Goal: Transaction & Acquisition: Register for event/course

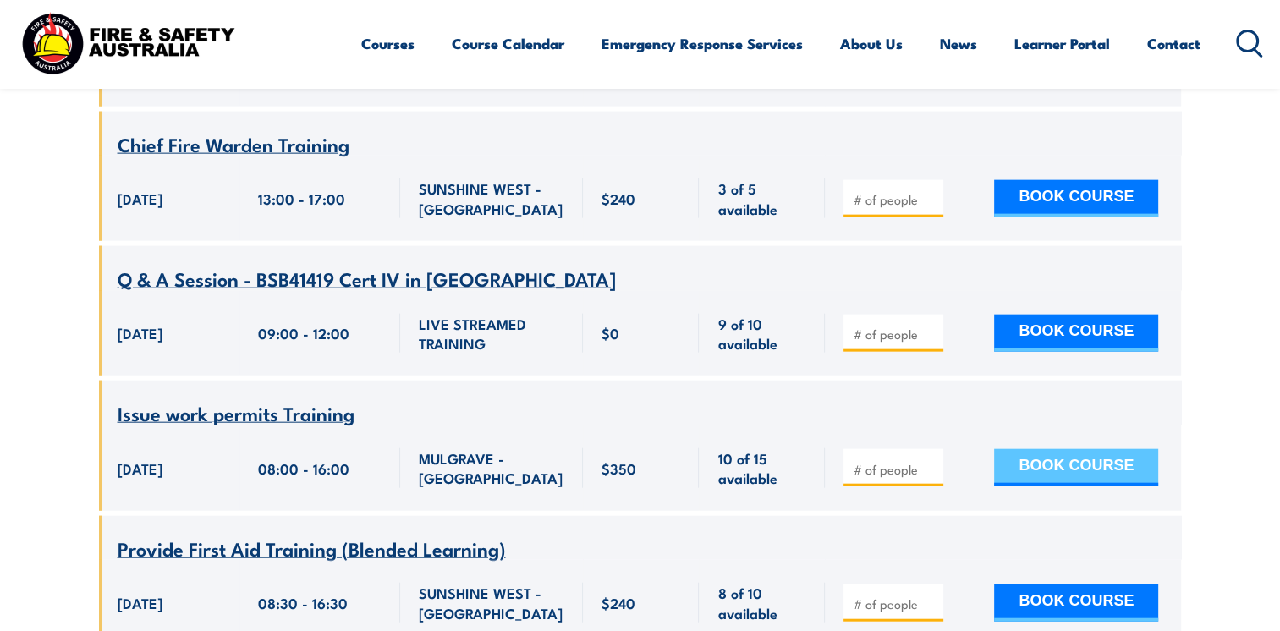
click at [1077, 485] on button "BOOK COURSE" at bounding box center [1076, 467] width 164 height 37
type input "1"
click at [932, 478] on input "1" at bounding box center [895, 469] width 85 height 17
click at [1074, 480] on button "BOOK COURSE" at bounding box center [1076, 467] width 164 height 37
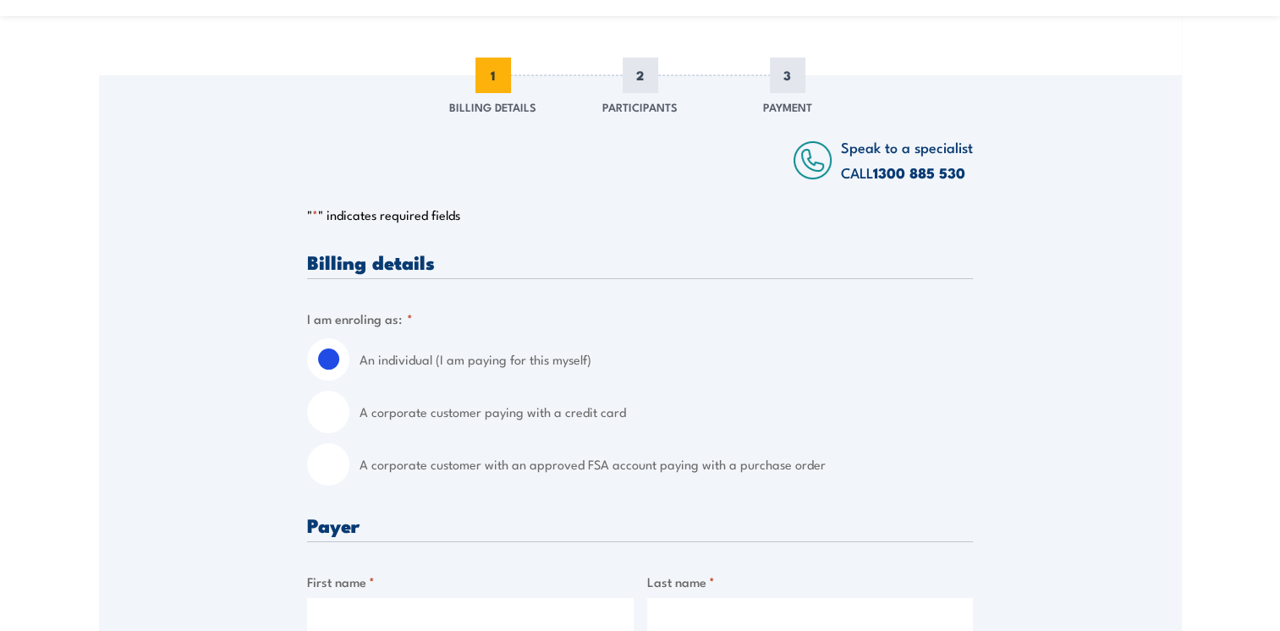
scroll to position [219, 0]
click at [331, 408] on input "A corporate customer paying with a credit card" at bounding box center [328, 411] width 42 height 42
radio input "true"
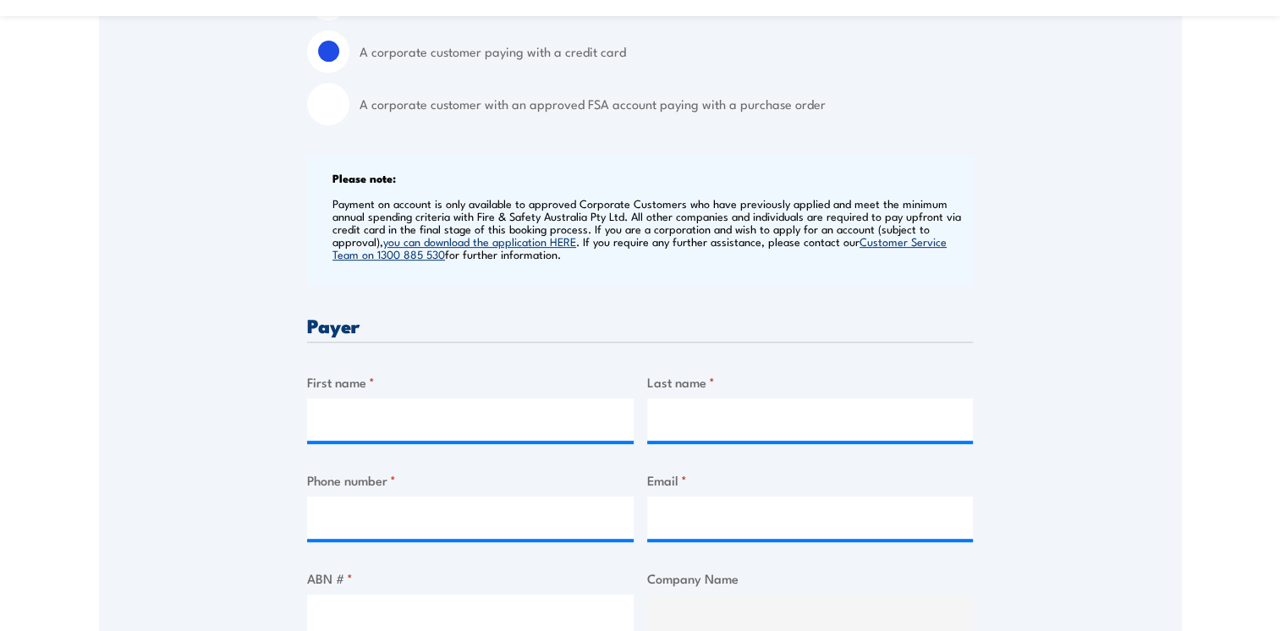
scroll to position [582, 0]
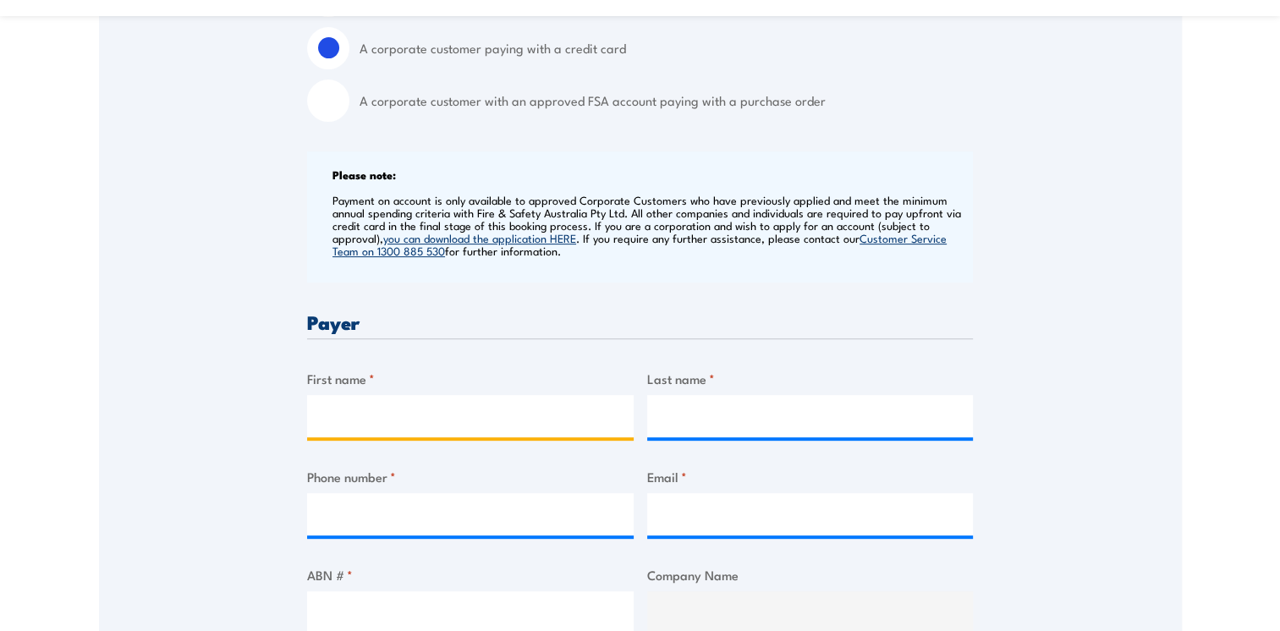
click at [391, 411] on input "First name *" at bounding box center [470, 416] width 326 height 42
type input "darren"
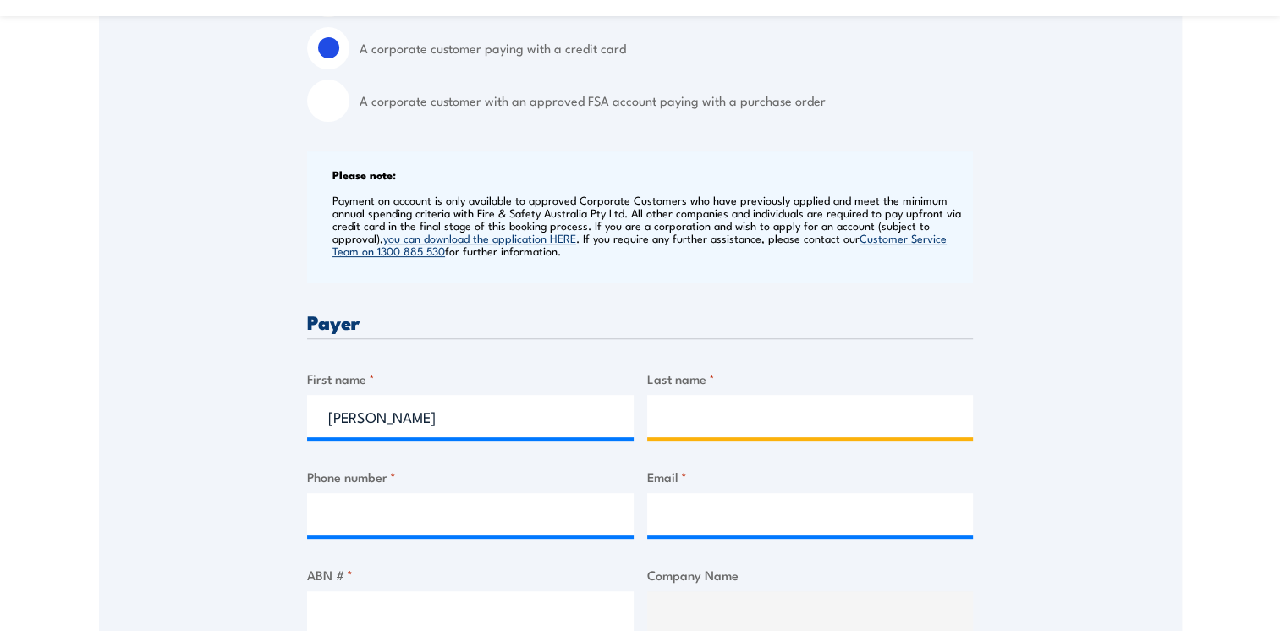
type input "modin"
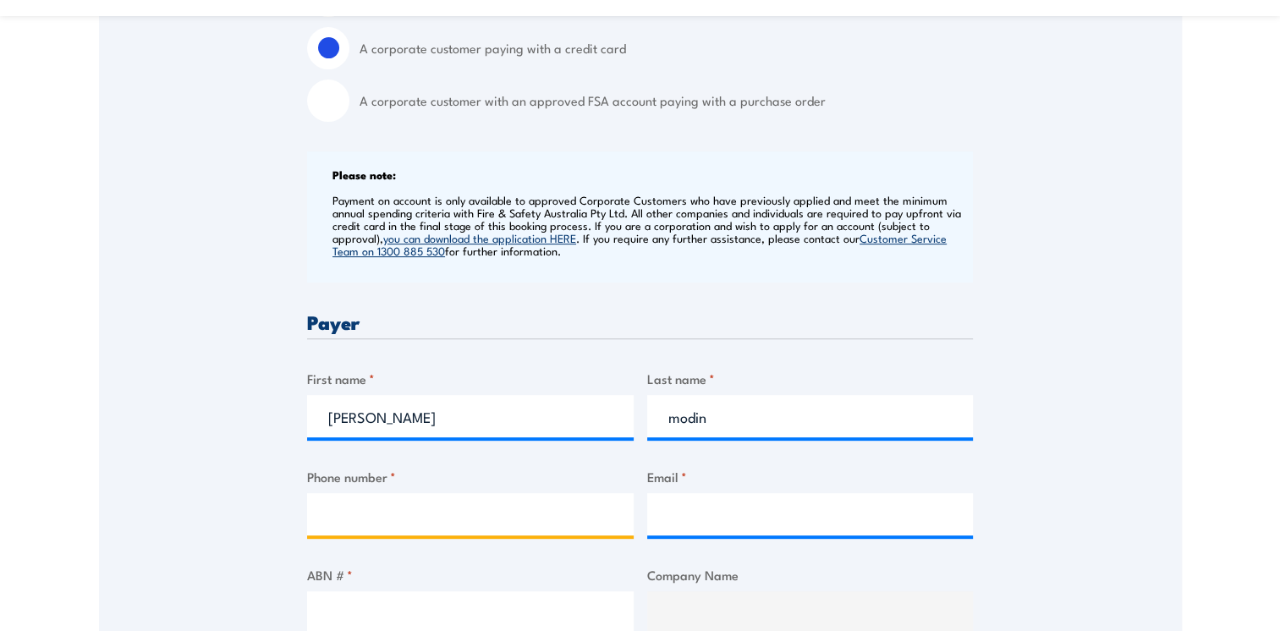
click at [409, 506] on input "Phone number *" at bounding box center [470, 514] width 326 height 42
type input "0412578546"
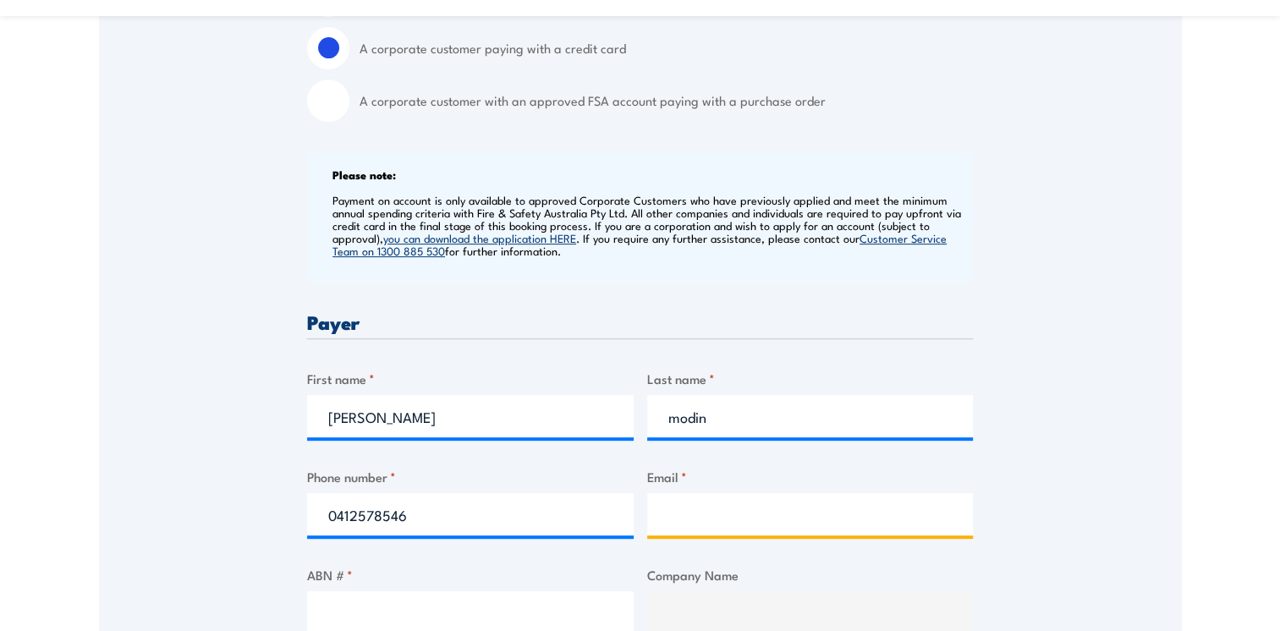
click at [695, 507] on input "Email *" at bounding box center [810, 514] width 326 height 42
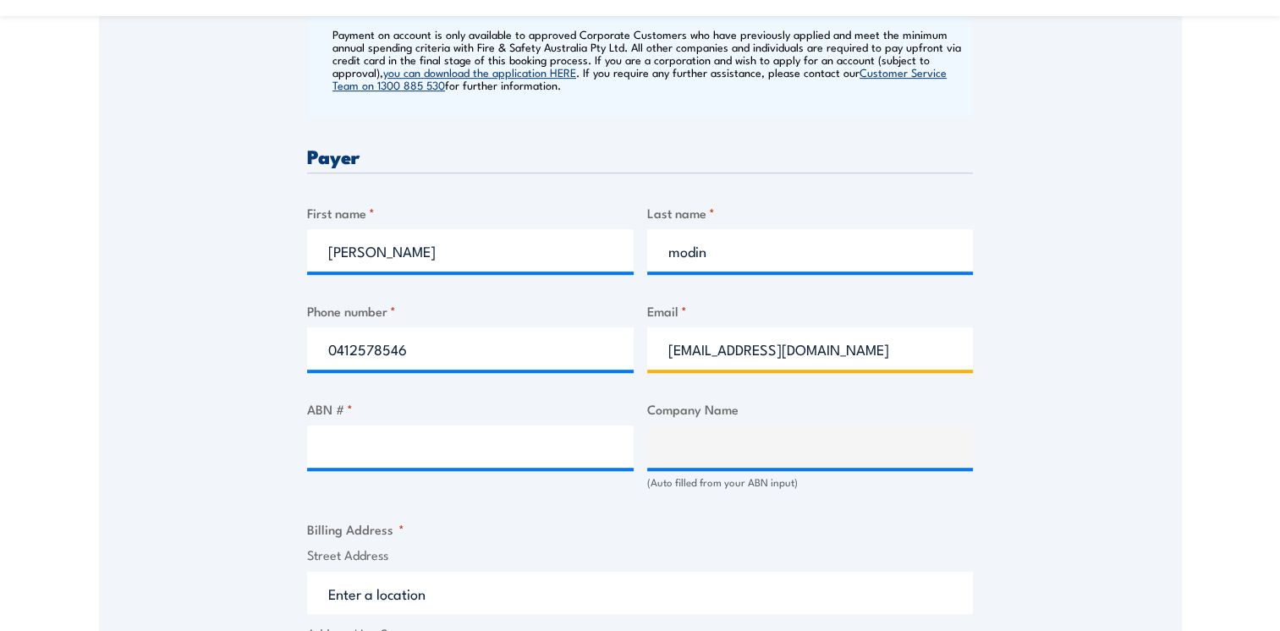
scroll to position [750, 0]
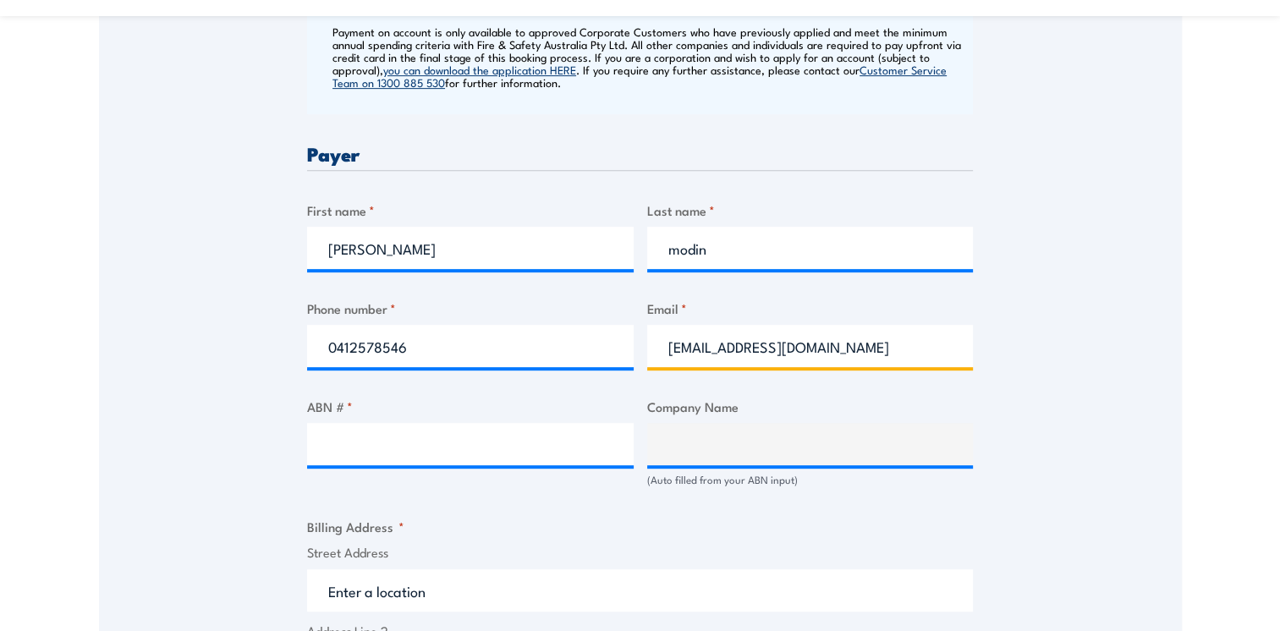
type input "modind@ramsayhealth.com.au"
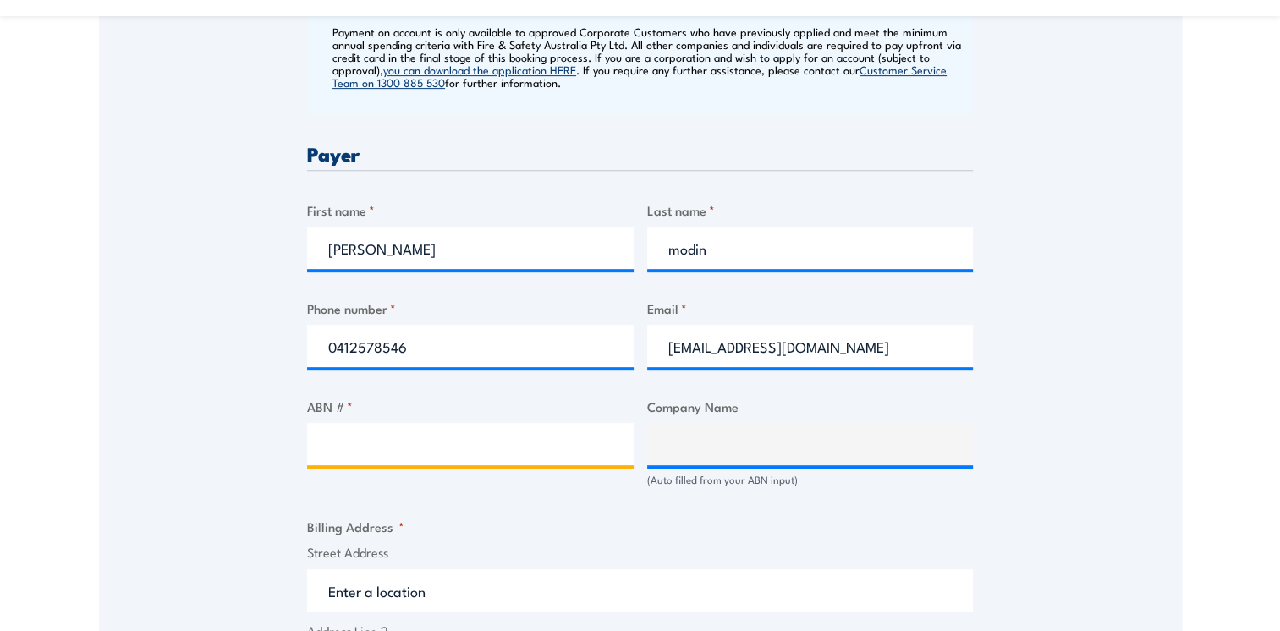
click at [396, 444] on input "ABN # *" at bounding box center [470, 444] width 326 height 42
type input "85083035661"
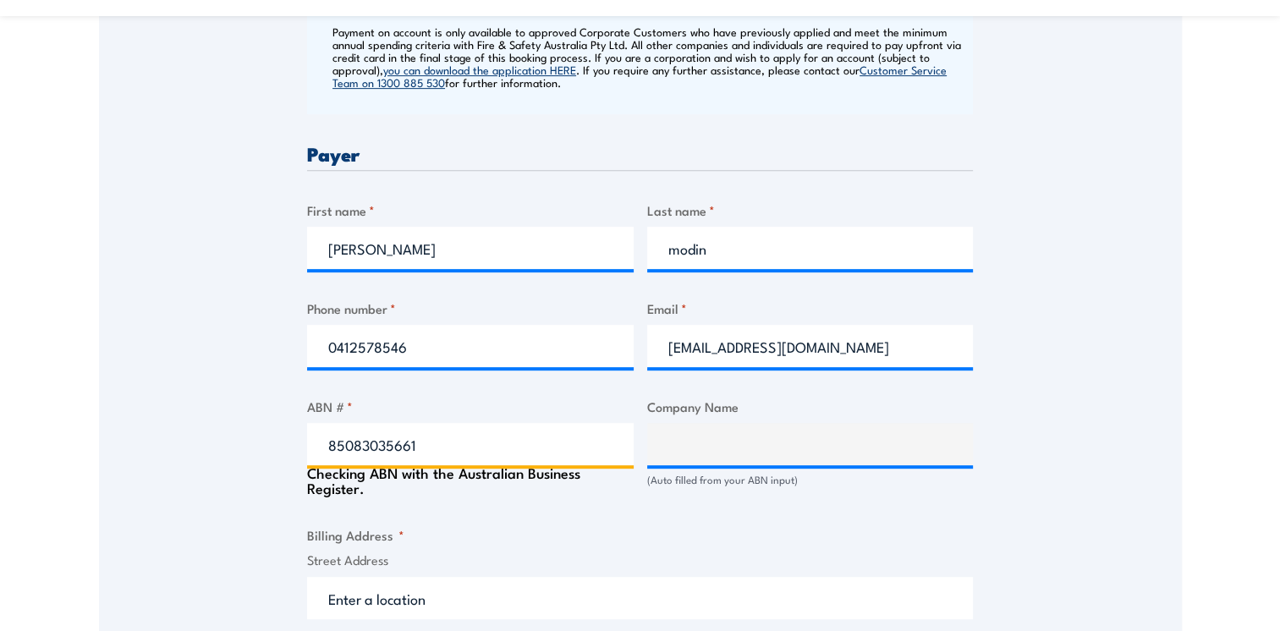
type input "HCOA OPERATIONS (AUSTRALIA) PTY LIMITED"
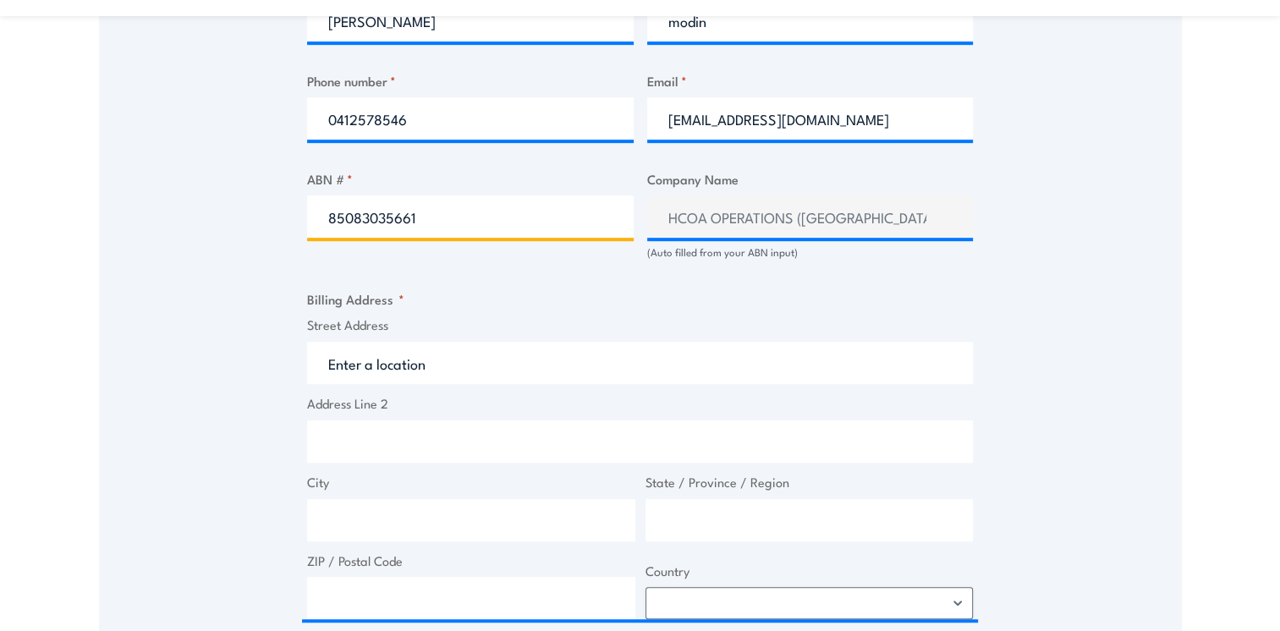
scroll to position [996, 0]
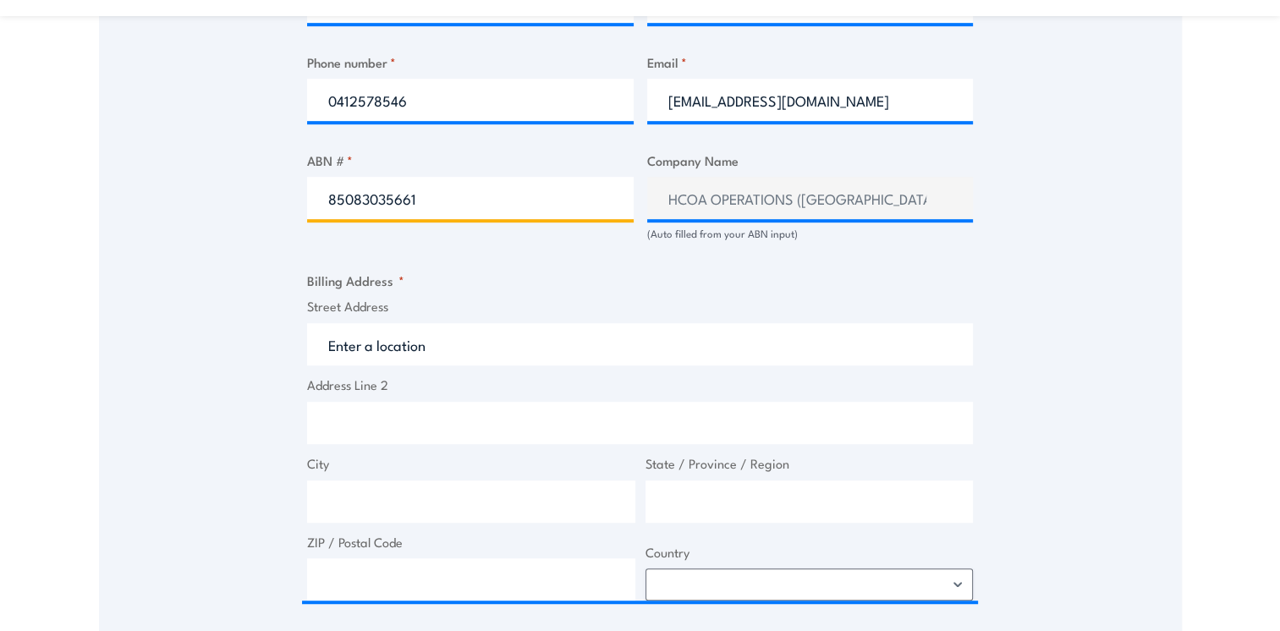
type input "85083035661"
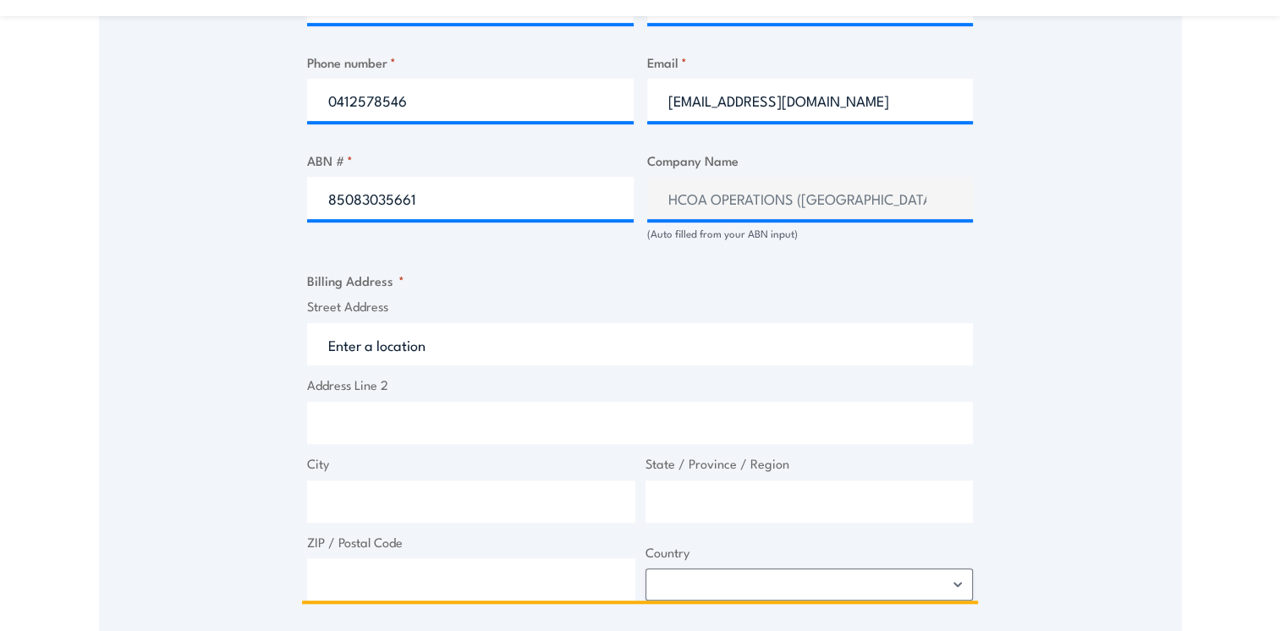
click at [374, 348] on input "Street Address" at bounding box center [640, 344] width 666 height 42
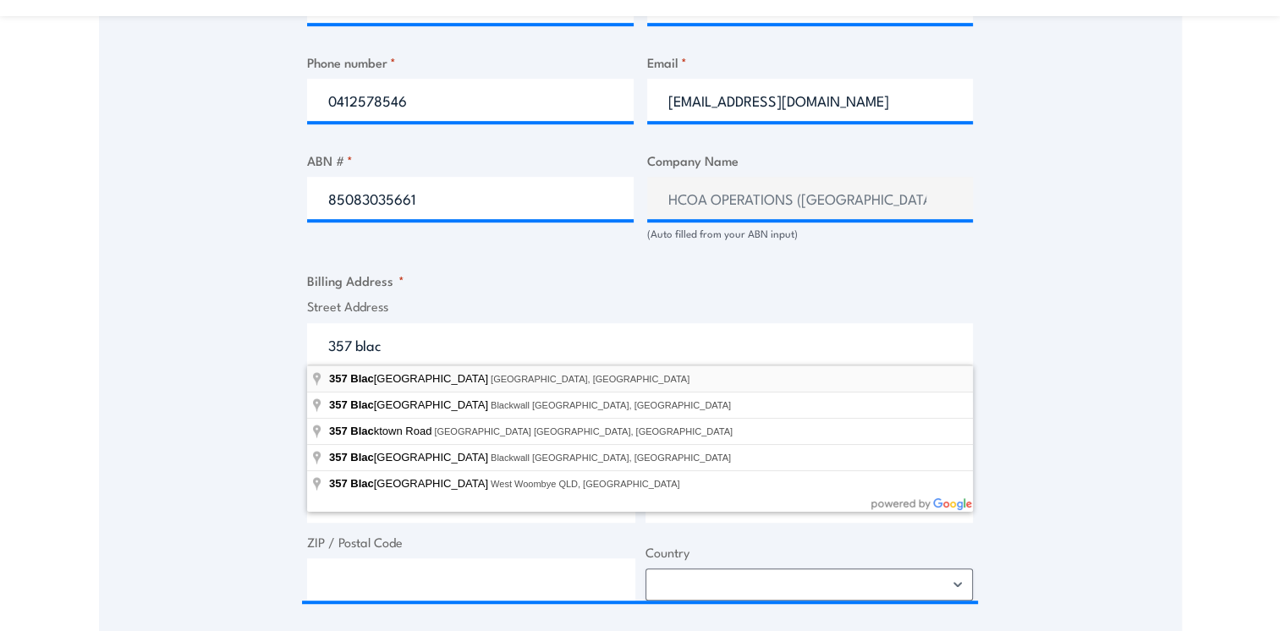
type input "357 Blackburn Road, Mount Waverley VIC, Australia"
type input "357 Blackburn Rd"
type input "Mount Waverley"
type input "Victoria"
type input "3149"
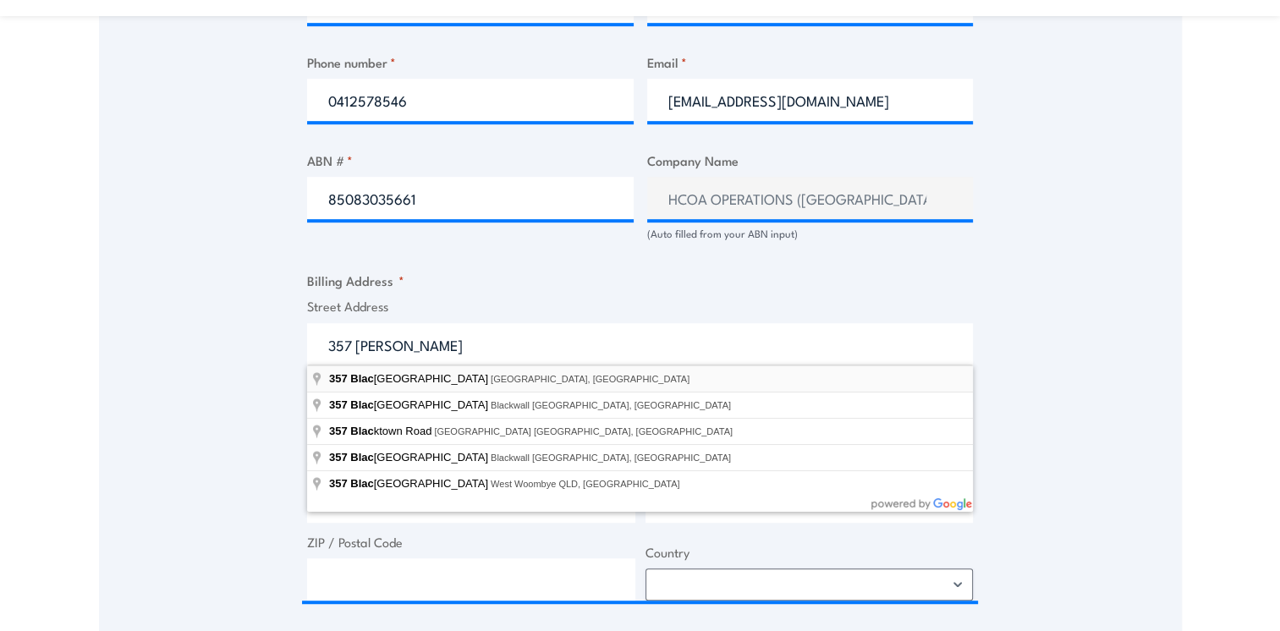
select select "Australia"
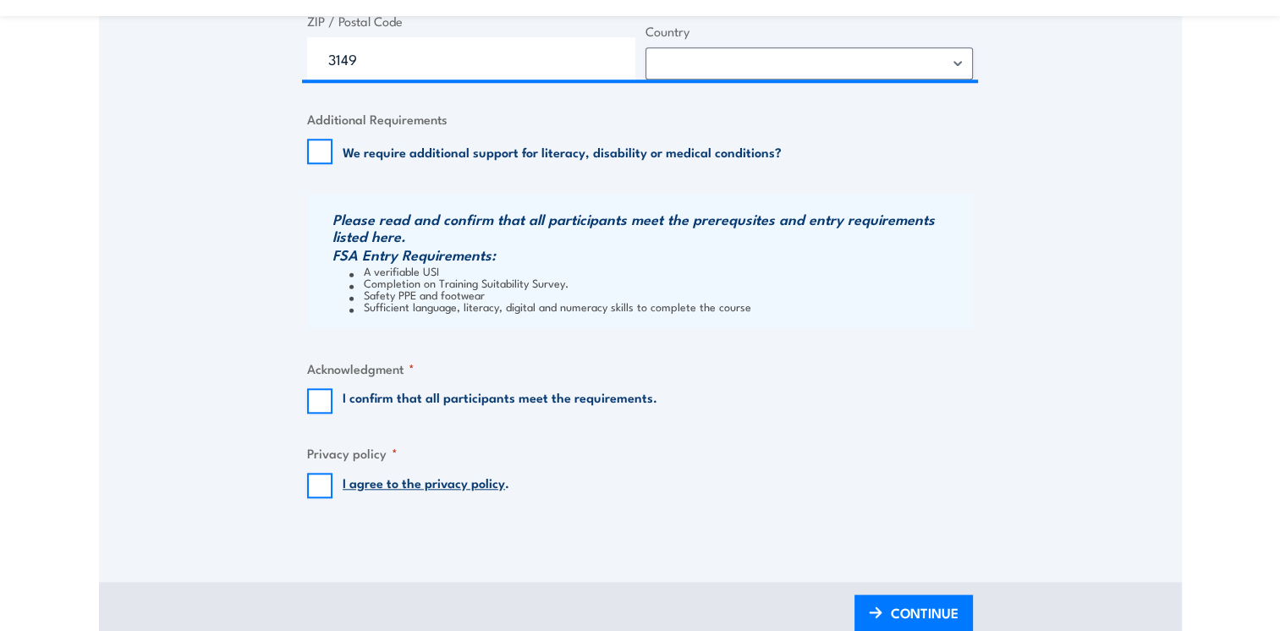
scroll to position [1522, 0]
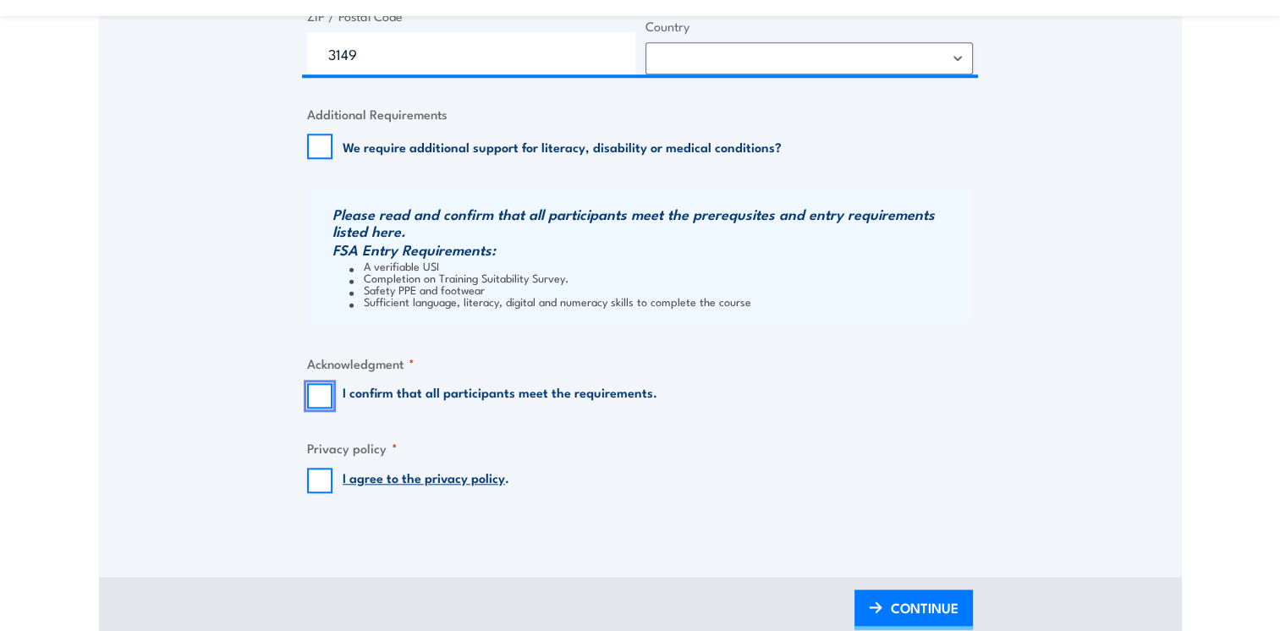
click at [321, 394] on input "I confirm that all participants meet the requirements." at bounding box center [319, 395] width 25 height 25
checkbox input "true"
click at [311, 482] on input "I agree to the privacy policy ." at bounding box center [319, 480] width 25 height 25
checkbox input "true"
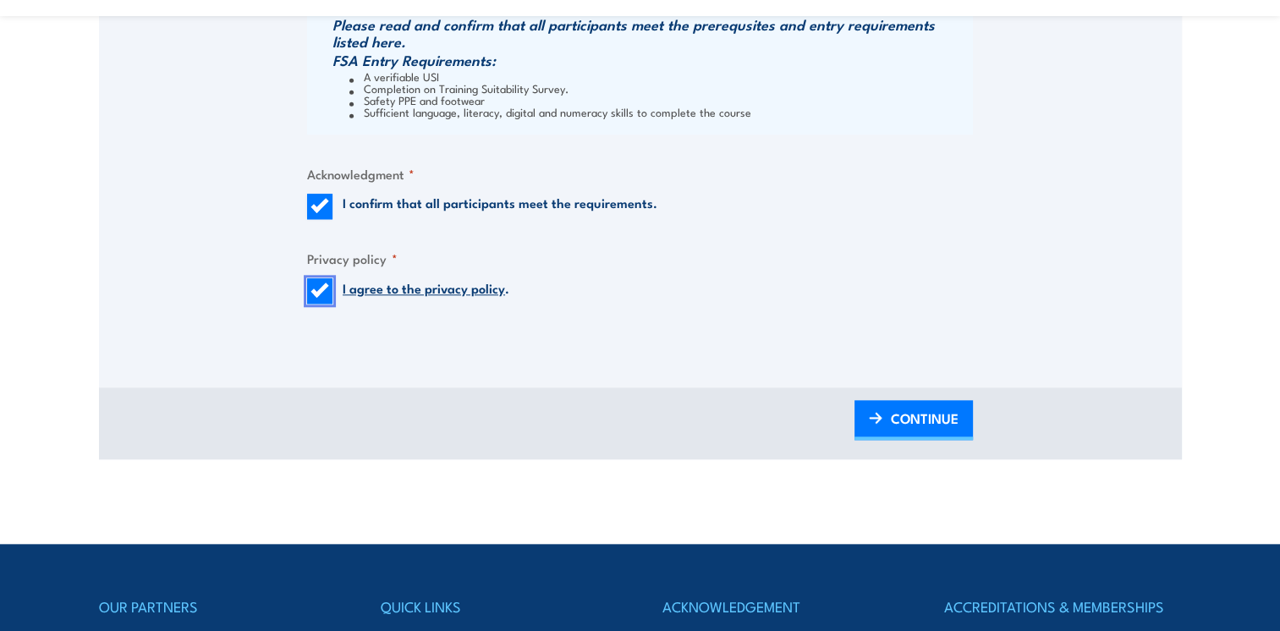
scroll to position [1715, 0]
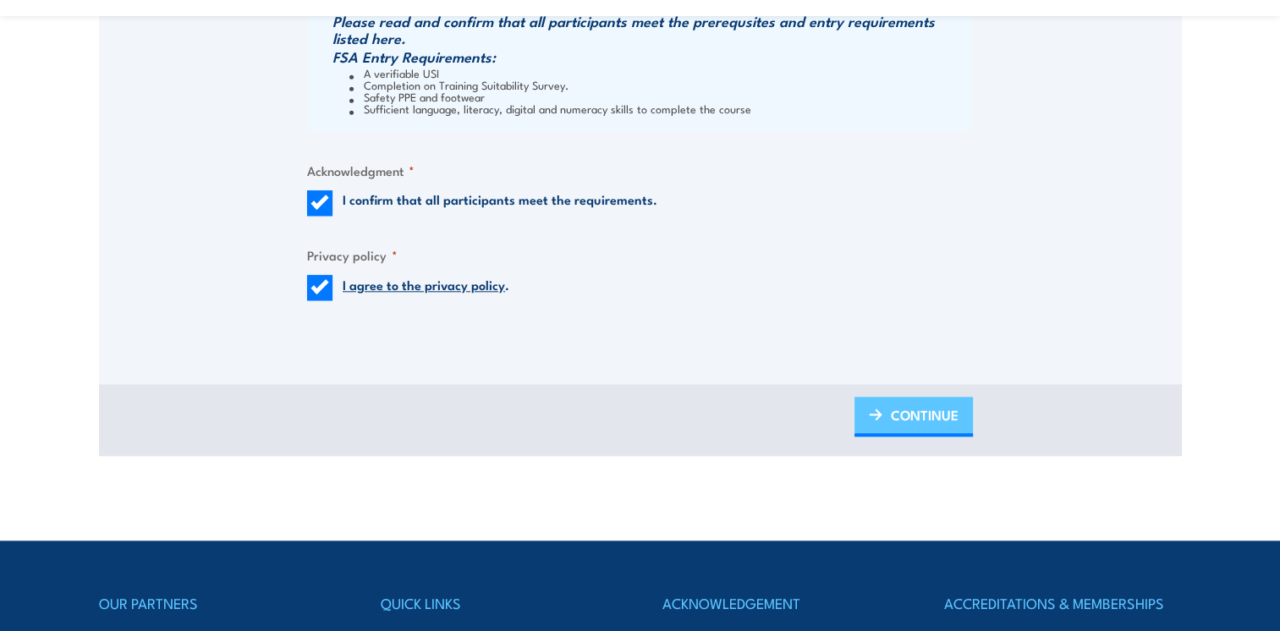
click at [917, 412] on span "CONTINUE" at bounding box center [925, 414] width 68 height 45
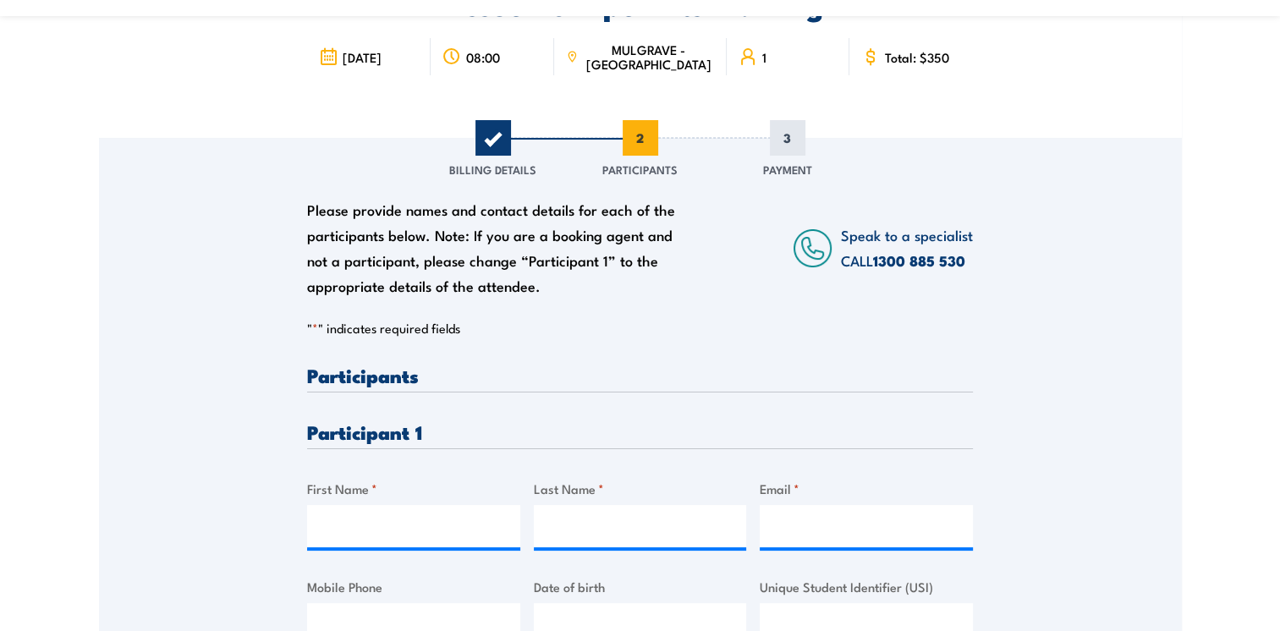
scroll to position [159, 0]
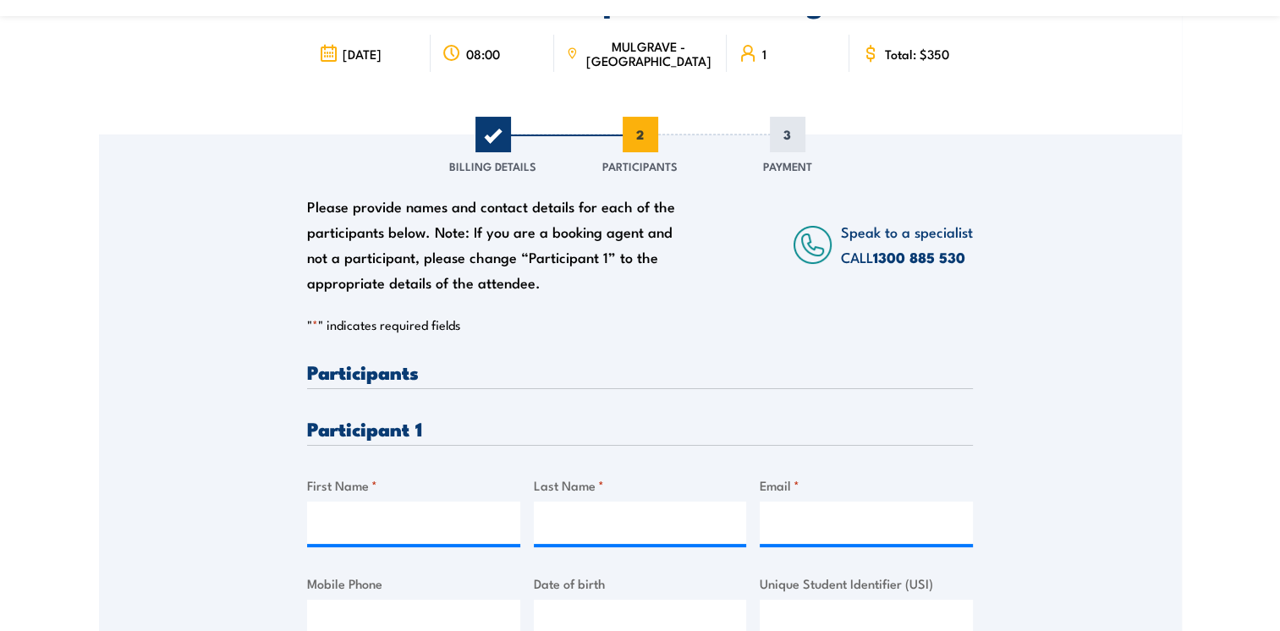
click at [359, 373] on h3 "Participants" at bounding box center [640, 371] width 666 height 19
drag, startPoint x: 348, startPoint y: 428, endPoint x: 348, endPoint y: 417, distance: 11.0
click at [348, 419] on h3 "Participant 1" at bounding box center [640, 428] width 666 height 19
click at [397, 518] on input "First Name *" at bounding box center [413, 523] width 213 height 42
type input "anthony"
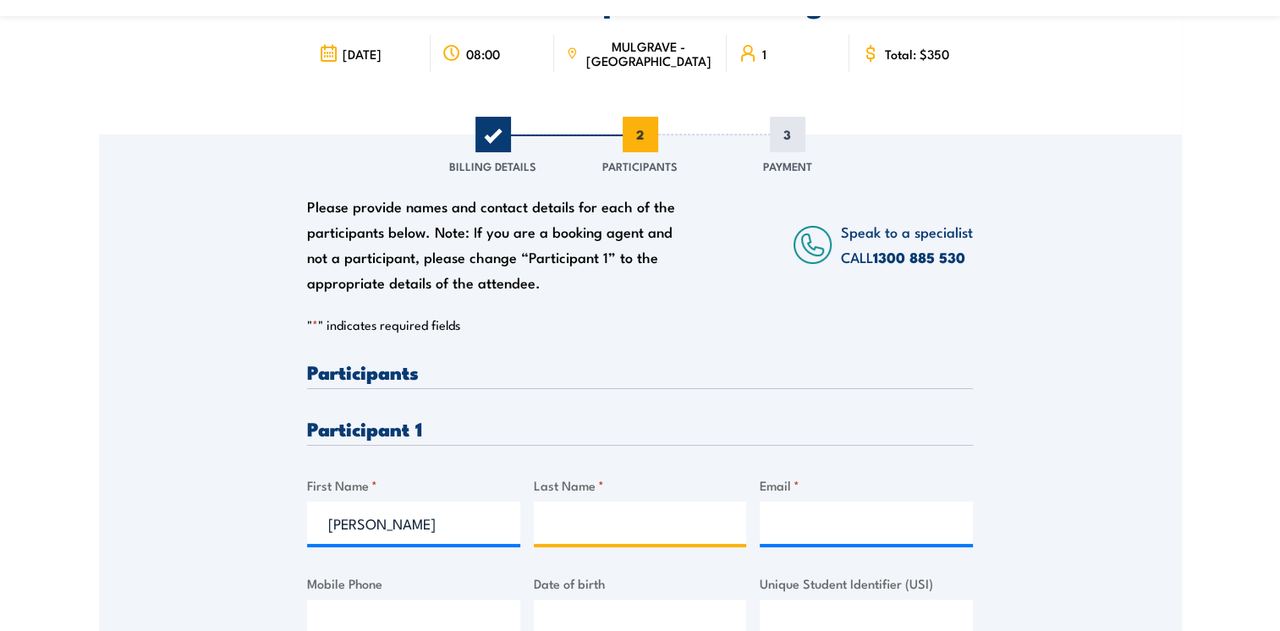
type input "marney"
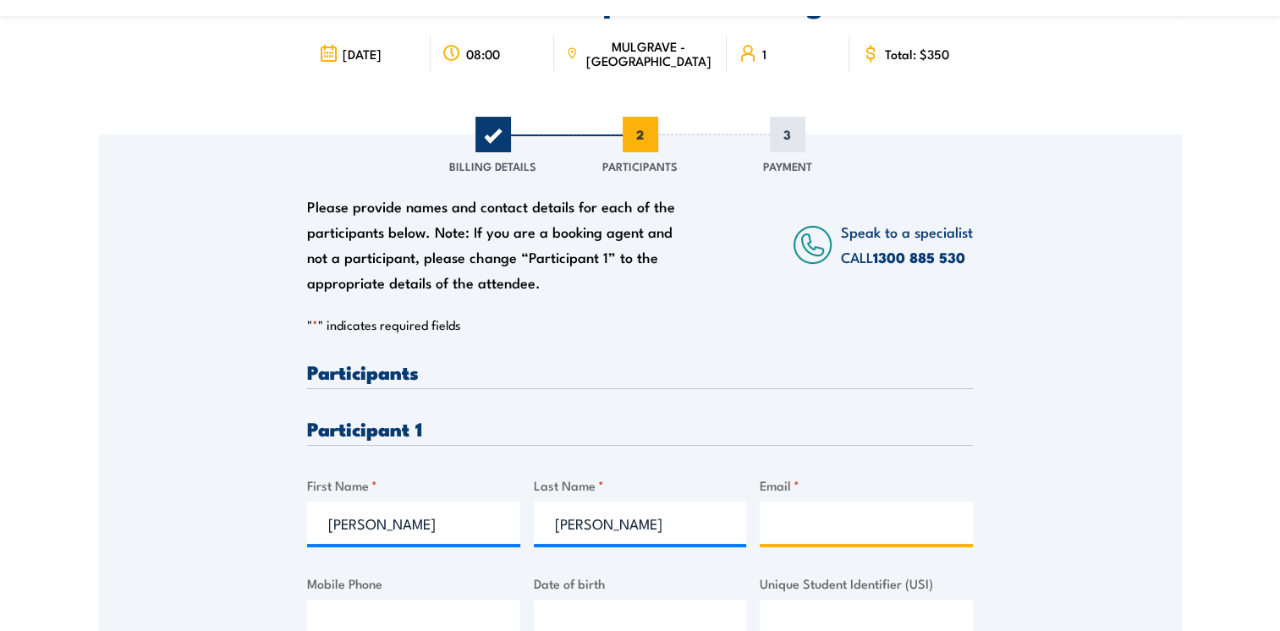
type input "marneya@ramsayhealth.com.au"
type input "0421582481"
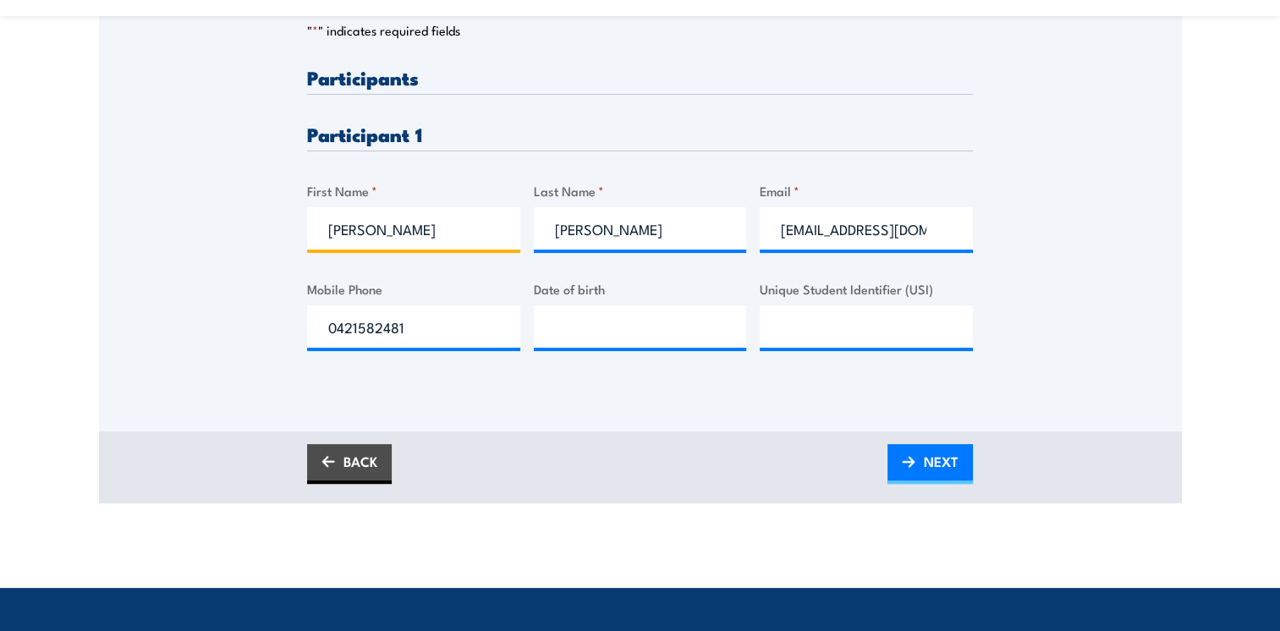
scroll to position [477, 0]
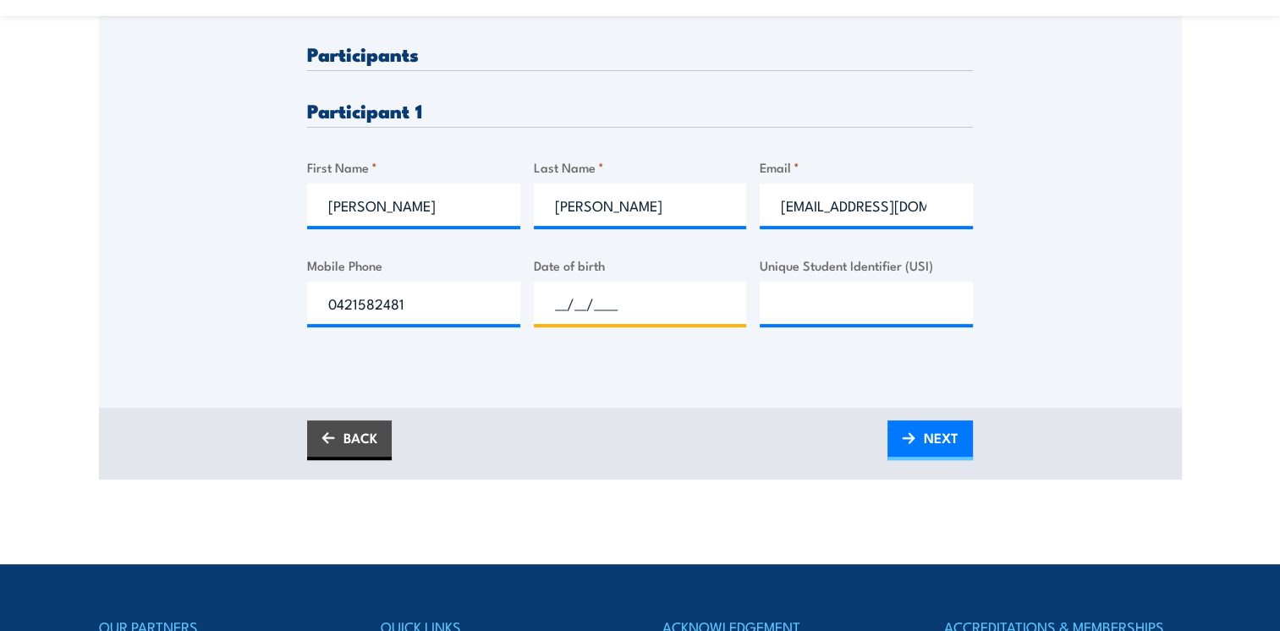
click at [601, 305] on input "__/__/____" at bounding box center [640, 303] width 213 height 42
click at [599, 299] on input "20/81/981_" at bounding box center [640, 303] width 213 height 42
click at [589, 298] on input "20/81/1981" at bounding box center [640, 303] width 213 height 42
click at [626, 298] on input "20/8_/____" at bounding box center [640, 303] width 213 height 42
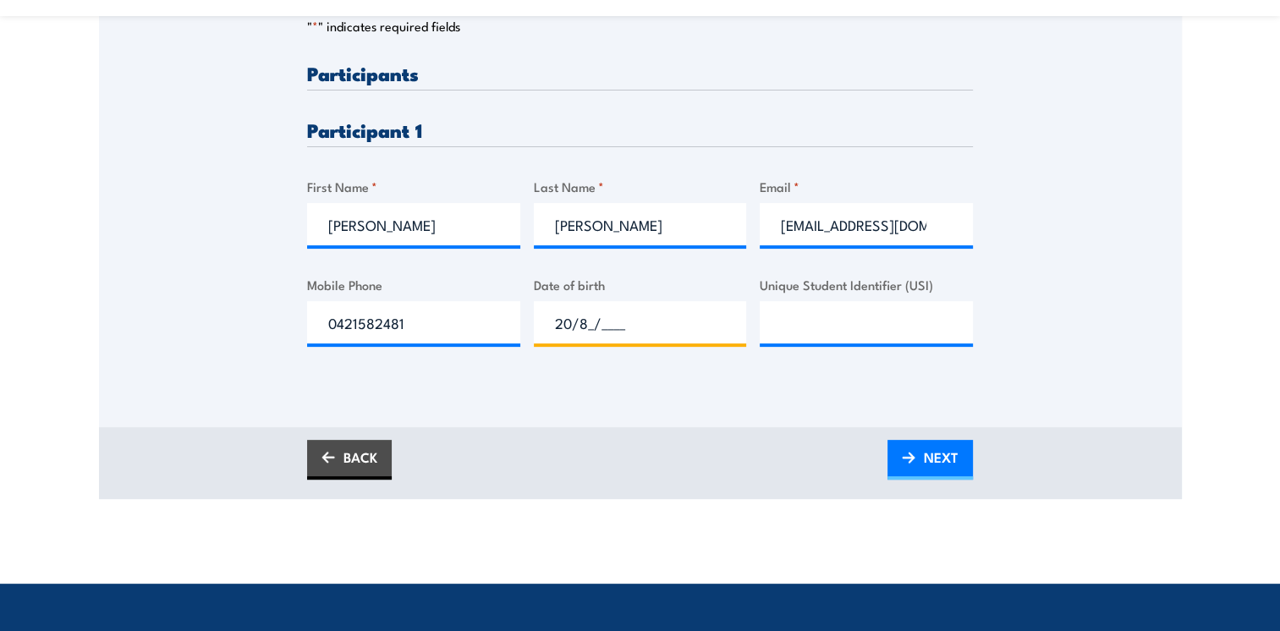
scroll to position [458, 0]
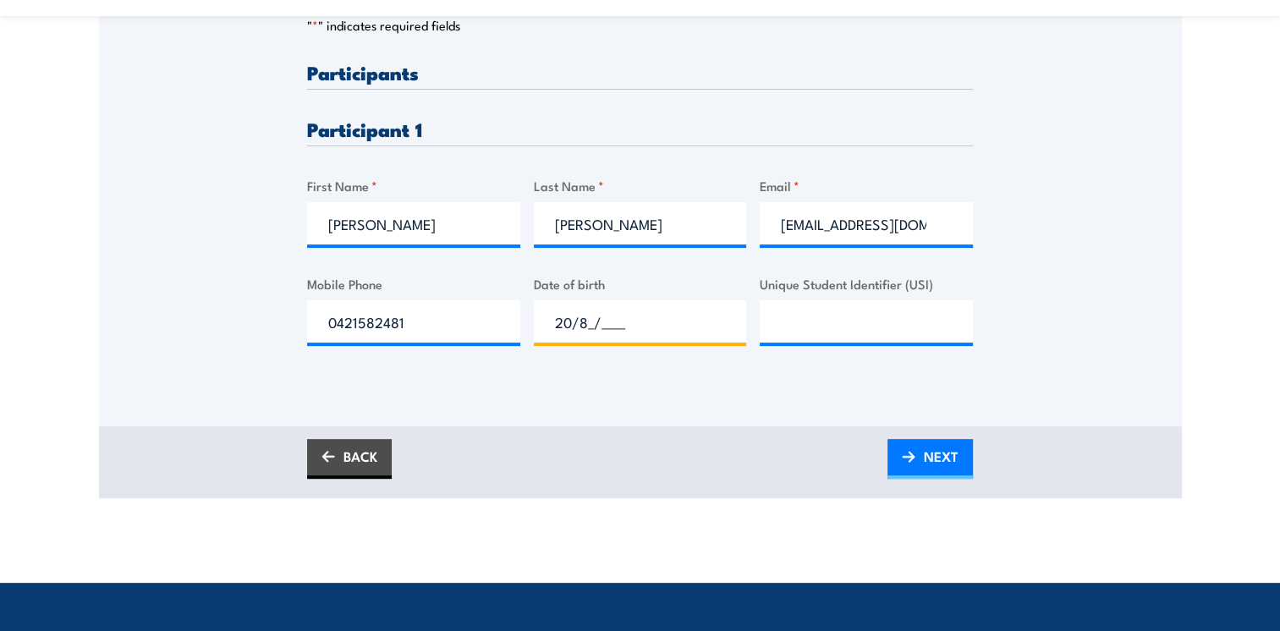
click at [602, 327] on input "20/8_/____" at bounding box center [640, 321] width 213 height 42
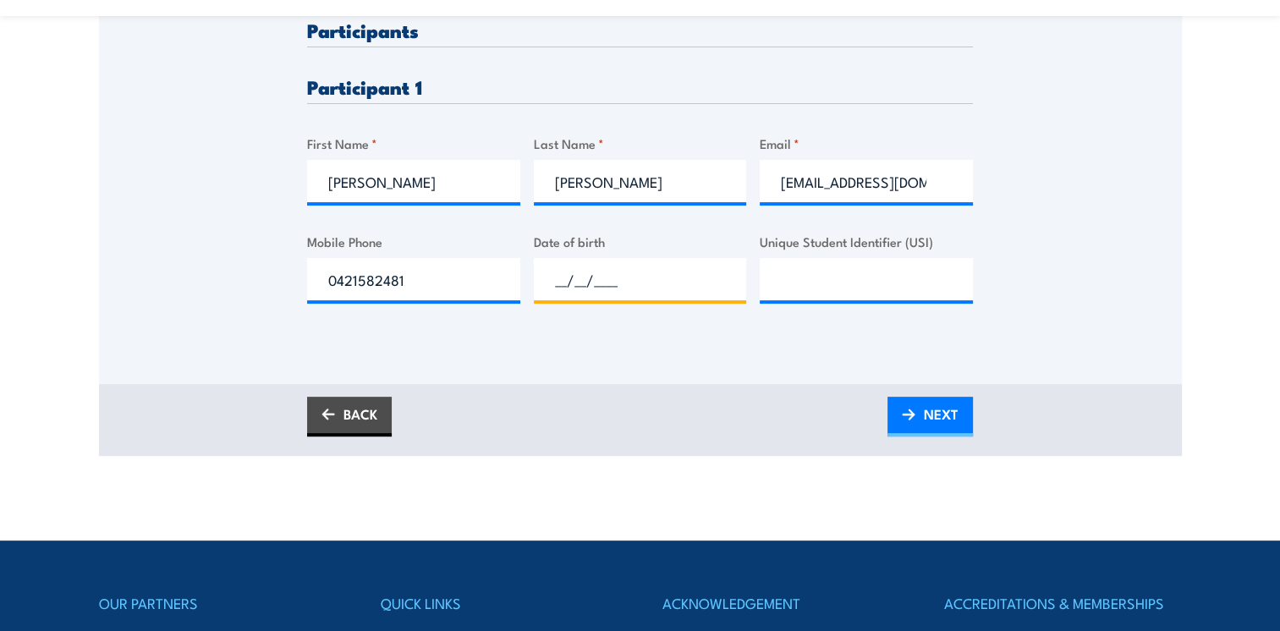
scroll to position [503, 0]
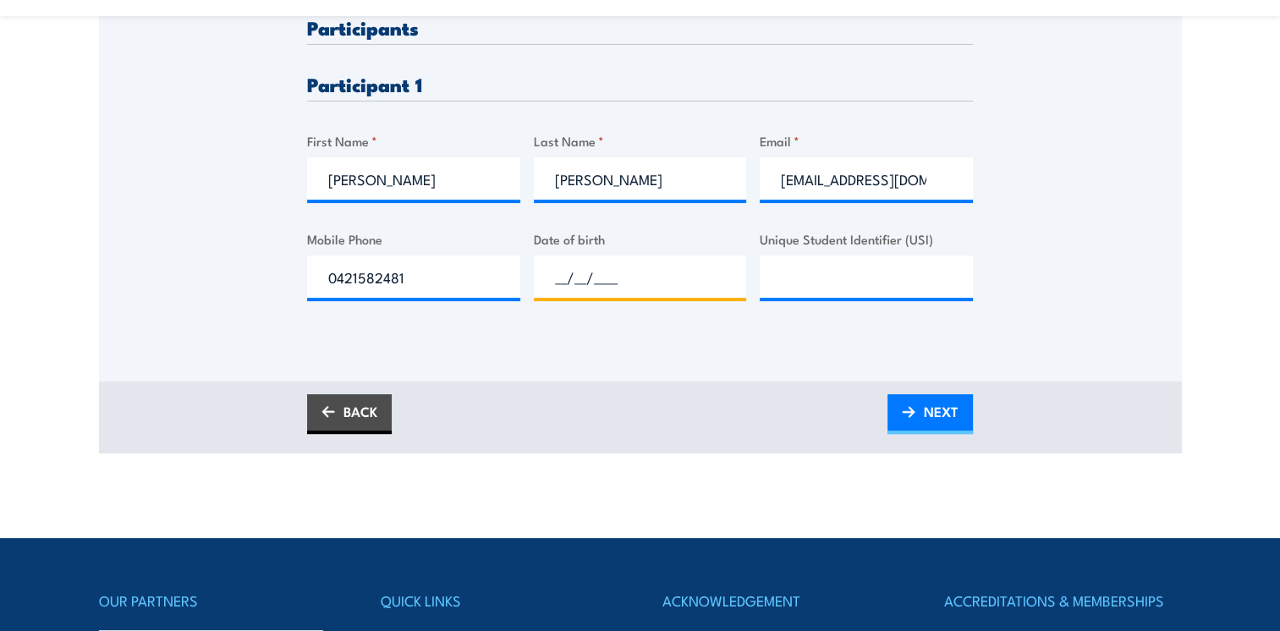
click at [566, 279] on input "__/__/____" at bounding box center [640, 276] width 213 height 42
click at [562, 276] on input "__/08/____" at bounding box center [640, 276] width 213 height 42
click at [628, 277] on input "_2/00/8___" at bounding box center [640, 276] width 213 height 42
click at [655, 276] on input "__/__/____" at bounding box center [640, 276] width 213 height 42
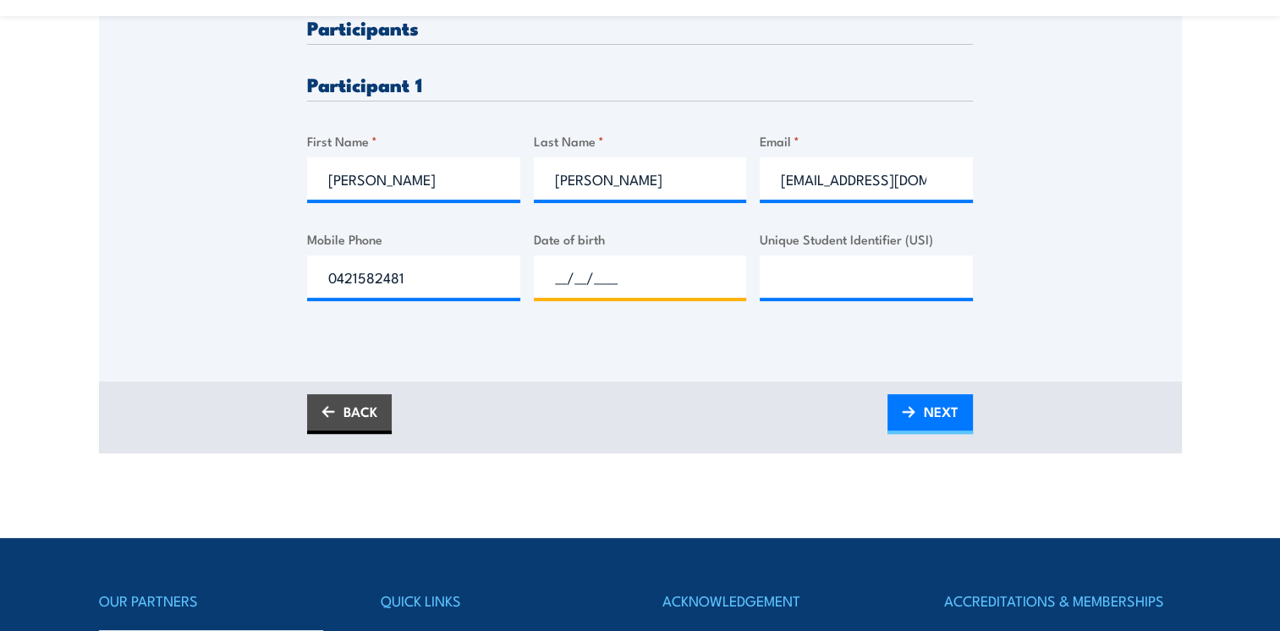
click at [655, 276] on input "__/__/____" at bounding box center [640, 276] width 213 height 42
click at [554, 278] on input "__/__/____" at bounding box center [640, 276] width 213 height 42
type input "20/08/1981"
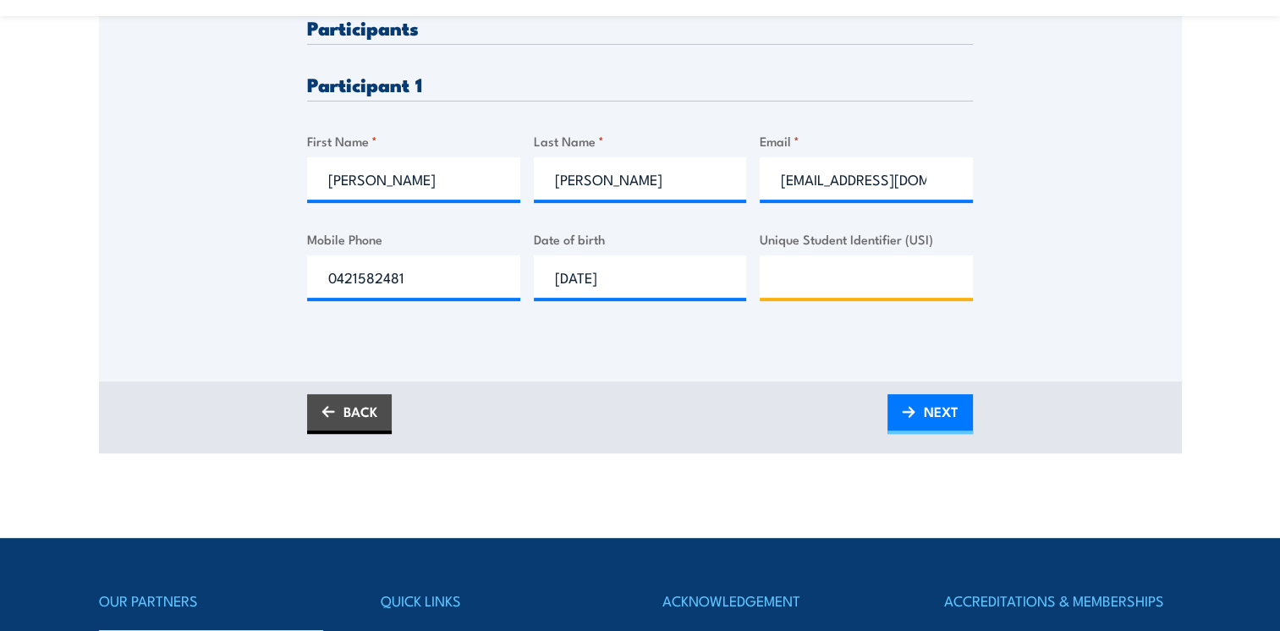
click at [791, 279] on input "Unique Student Identifier (USI)" at bounding box center [866, 276] width 213 height 42
type input "ET9NXULA9X"
click at [918, 416] on link "NEXT" at bounding box center [929, 414] width 85 height 40
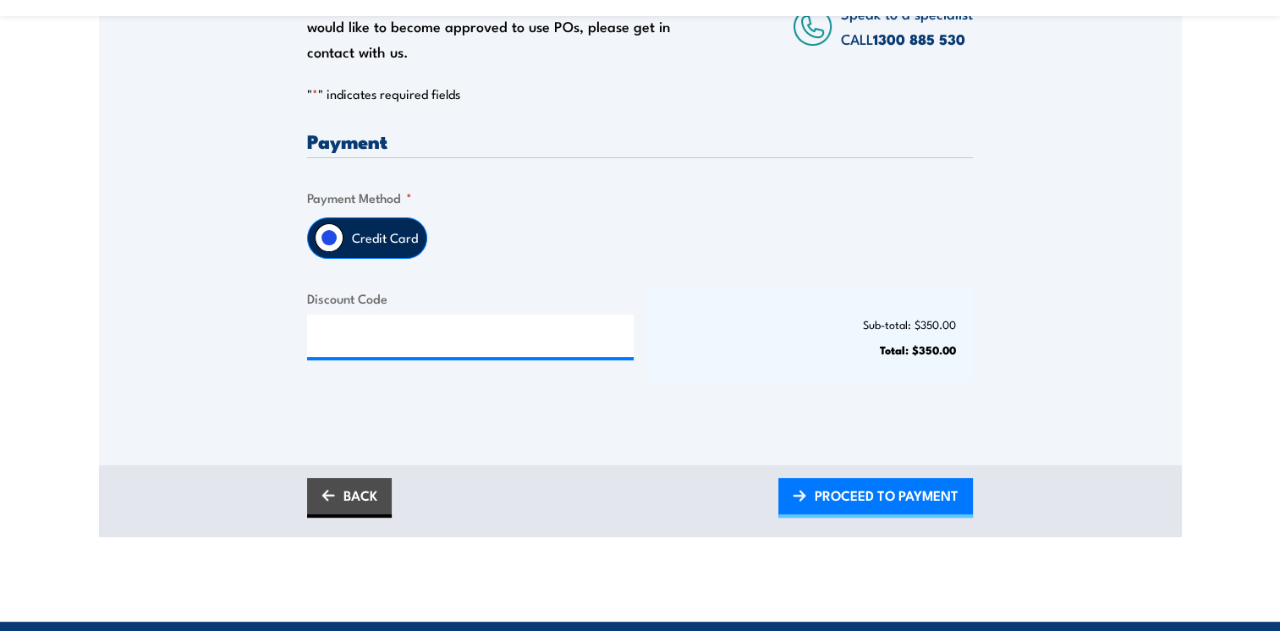
scroll to position [372, 0]
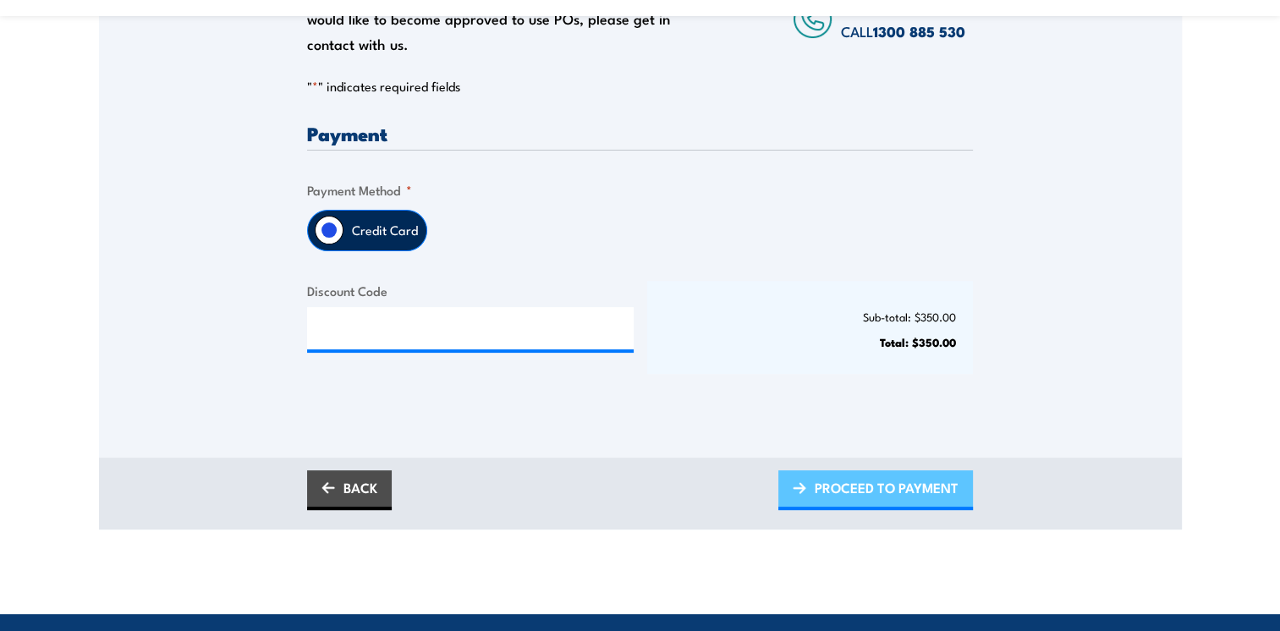
click at [885, 478] on span "PROCEED TO PAYMENT" at bounding box center [886, 487] width 144 height 45
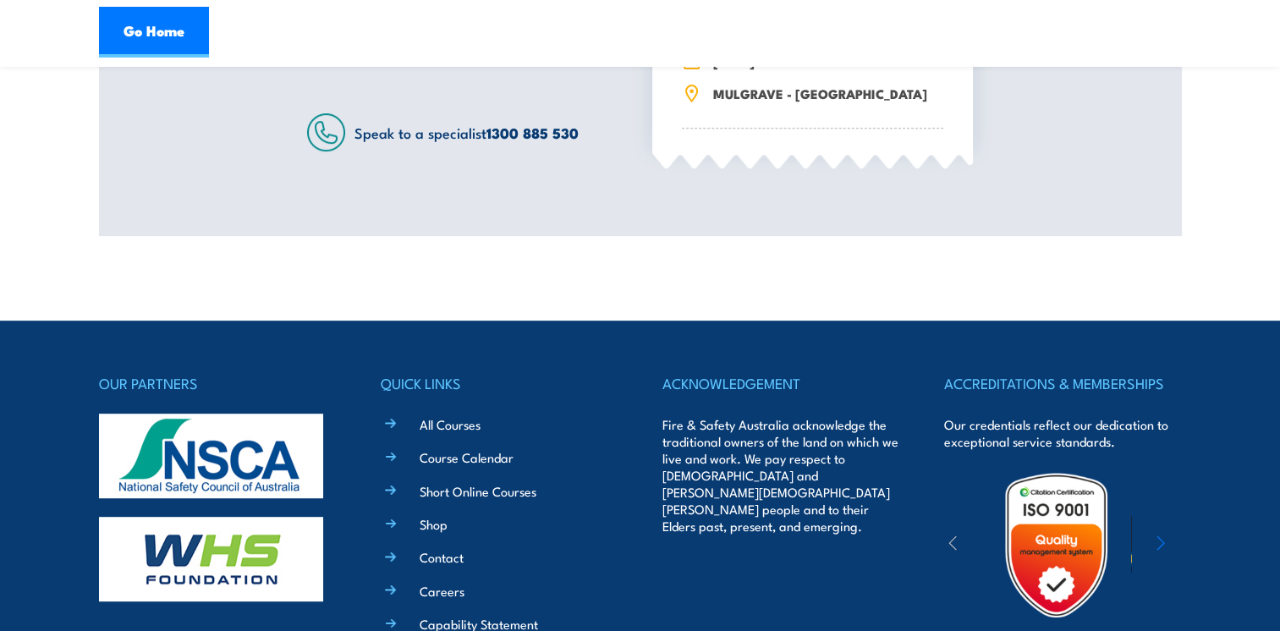
scroll to position [681, 0]
